Goal: Use online tool/utility: Utilize a website feature to perform a specific function

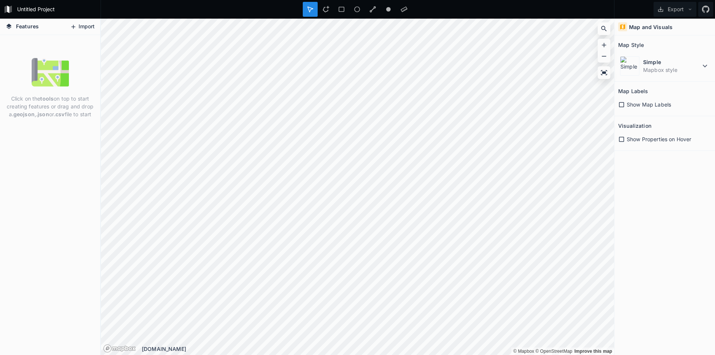
click at [77, 25] on button "Import" at bounding box center [82, 27] width 32 height 12
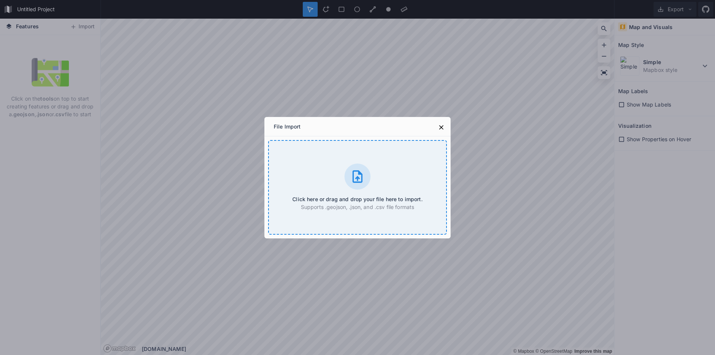
click at [317, 166] on div "Click here or drag and drop your file here to import. Supports .geojson, .json,…" at bounding box center [357, 187] width 179 height 95
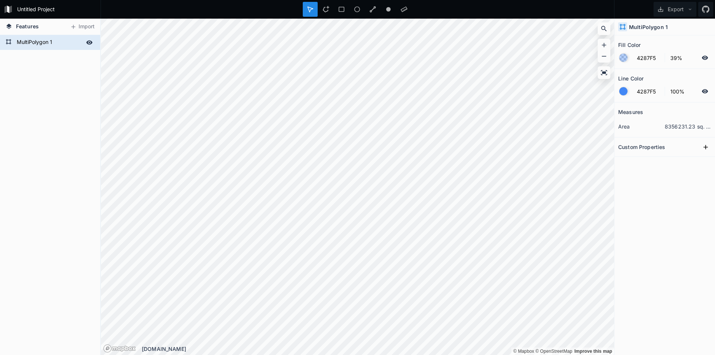
click at [60, 44] on form "MultiPolygon 1" at bounding box center [50, 42] width 70 height 11
click at [706, 148] on icon at bounding box center [705, 146] width 7 height 7
click at [645, 125] on dt "area" at bounding box center [641, 126] width 47 height 8
click at [676, 128] on dd "8356231.23 sq. km" at bounding box center [687, 126] width 47 height 8
drag, startPoint x: 683, startPoint y: 125, endPoint x: 688, endPoint y: 127, distance: 5.1
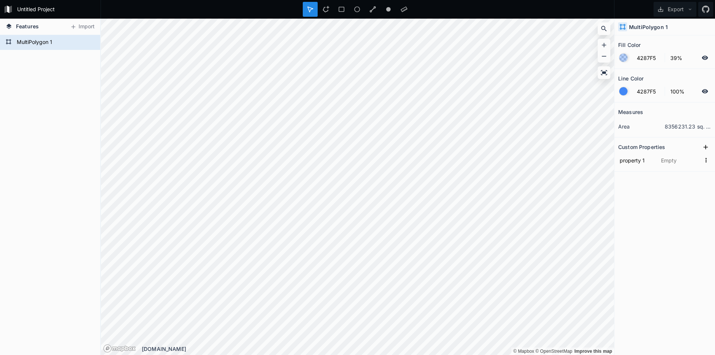
click at [684, 126] on dd "8356231.23 sq. km" at bounding box center [687, 126] width 47 height 8
click at [688, 127] on dd "8356231.23 sq. km" at bounding box center [687, 126] width 47 height 8
click at [693, 127] on dd "8356231.23 sq. km" at bounding box center [687, 126] width 47 height 8
drag, startPoint x: 701, startPoint y: 130, endPoint x: 706, endPoint y: 128, distance: 5.8
click at [706, 128] on dd "8356231.23 sq. km" at bounding box center [687, 126] width 47 height 8
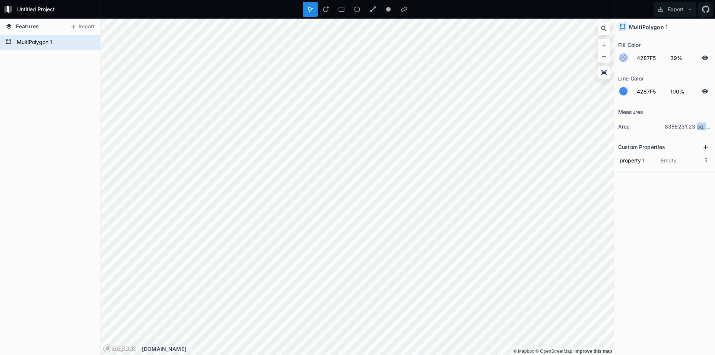
click at [708, 127] on dd "8356231.23 sq. km" at bounding box center [687, 126] width 47 height 8
click at [326, 10] on icon at bounding box center [325, 9] width 7 height 7
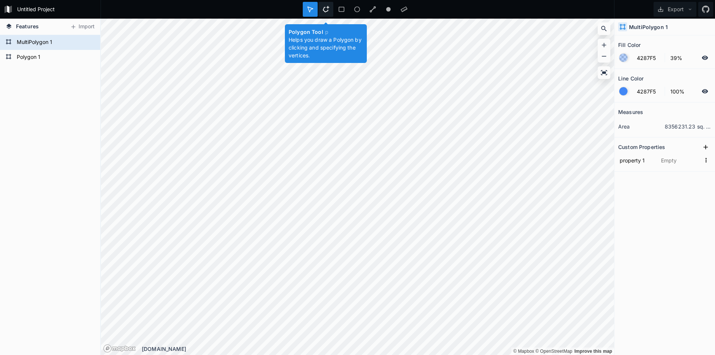
click at [325, 7] on icon at bounding box center [326, 9] width 6 height 6
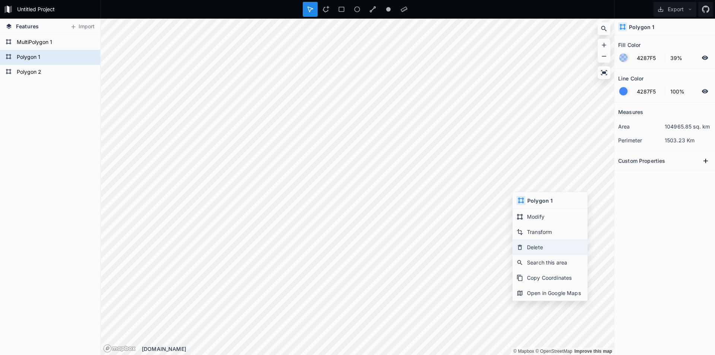
click at [530, 243] on div "Delete" at bounding box center [549, 246] width 74 height 15
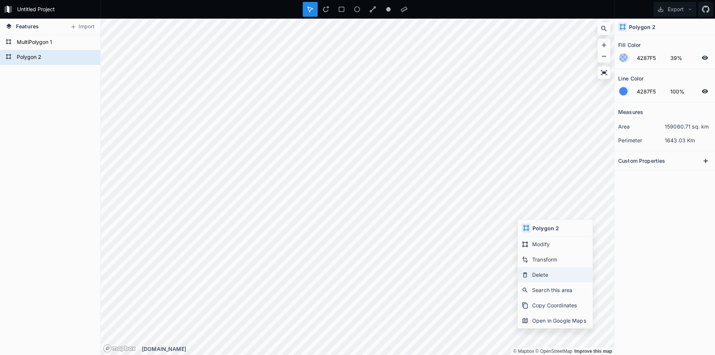
click at [543, 278] on div "Delete" at bounding box center [555, 274] width 74 height 15
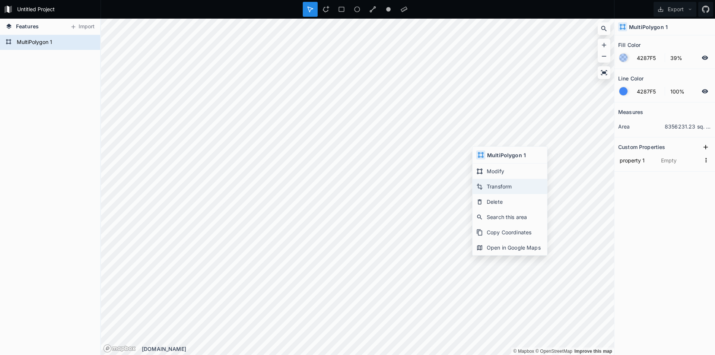
click at [504, 188] on div "Transform" at bounding box center [509, 186] width 74 height 15
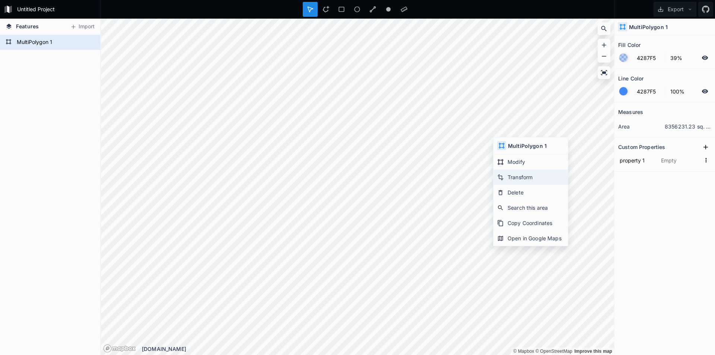
click at [526, 180] on div "Transform" at bounding box center [530, 176] width 74 height 15
click at [679, 123] on dd "8238798.68 sq. km" at bounding box center [687, 126] width 47 height 8
click at [681, 128] on dd "8238798.68 sq. km" at bounding box center [687, 126] width 47 height 8
click at [683, 128] on dd "8238798.68 sq. km" at bounding box center [687, 126] width 47 height 8
drag, startPoint x: 702, startPoint y: 128, endPoint x: 710, endPoint y: 127, distance: 8.6
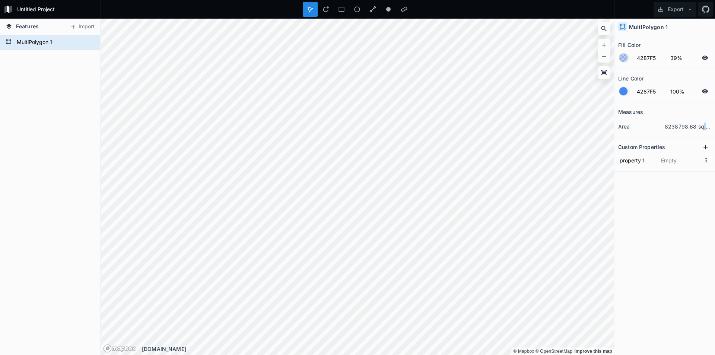
click at [707, 128] on dd "8238798.68 sq. km" at bounding box center [687, 126] width 47 height 8
click at [614, 129] on div "Features Import Polygon 2 Polygon 2 MultiPolygon 1 © Mapbox © OpenStreetMap Imp…" at bounding box center [357, 187] width 715 height 336
click at [410, 195] on div "Modify" at bounding box center [410, 195] width 74 height 15
click at [377, 10] on div at bounding box center [372, 9] width 15 height 15
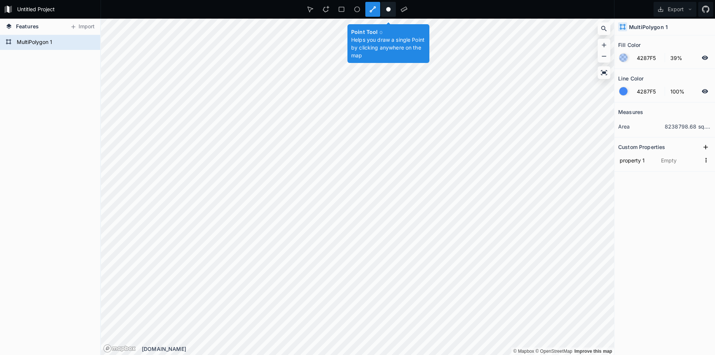
click at [385, 9] on icon at bounding box center [388, 9] width 7 height 7
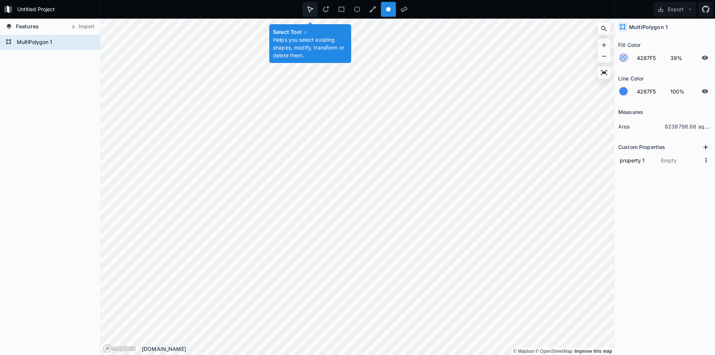
click at [308, 12] on icon at bounding box center [310, 9] width 7 height 7
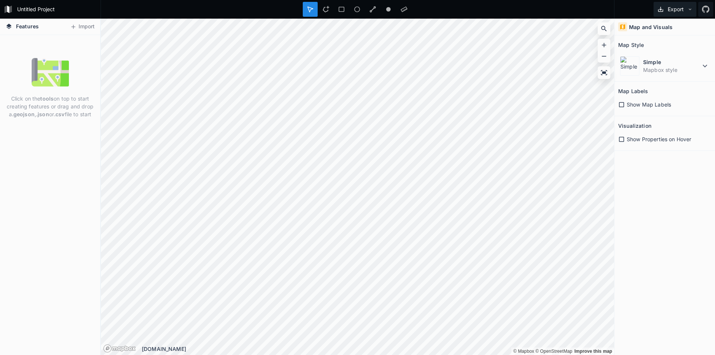
click at [687, 5] on button "Export" at bounding box center [674, 9] width 43 height 15
click at [675, 44] on div "Export as .geojson" at bounding box center [673, 42] width 74 height 15
click at [682, 7] on button "Export" at bounding box center [674, 9] width 43 height 15
click at [681, 7] on button "Export" at bounding box center [674, 9] width 43 height 15
